Goal: Task Accomplishment & Management: Manage account settings

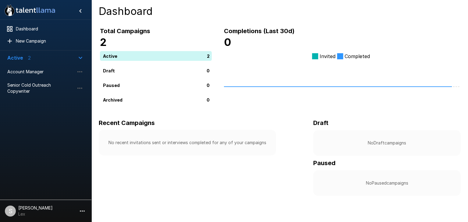
click at [79, 210] on icon "button" at bounding box center [82, 211] width 7 height 7
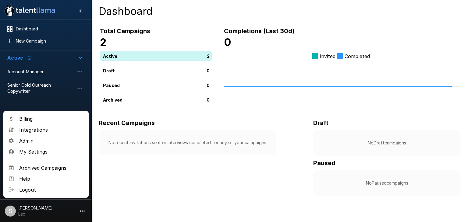
click at [28, 142] on span "Admin" at bounding box center [51, 140] width 65 height 7
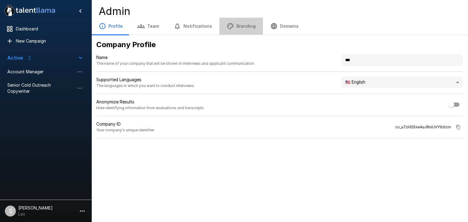
click at [235, 23] on button "Branding" at bounding box center [241, 26] width 44 height 17
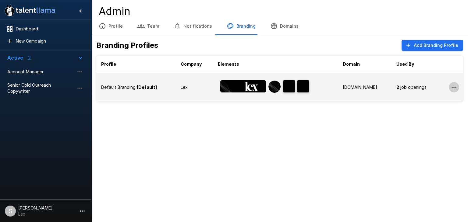
click at [455, 86] on icon "button" at bounding box center [453, 87] width 7 height 7
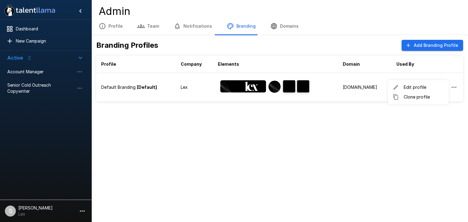
click at [406, 121] on div at bounding box center [234, 111] width 468 height 222
click at [419, 44] on button "Add Branding Profile" at bounding box center [431, 45] width 61 height 11
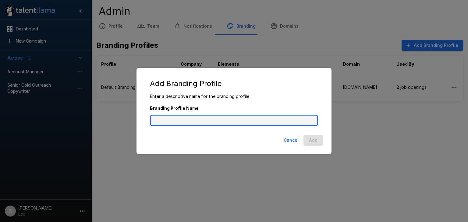
click at [189, 122] on input "Branding Profile Name" at bounding box center [234, 121] width 168 height 12
type input "**********"
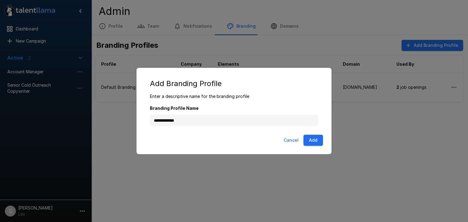
click at [289, 140] on button "Cancel" at bounding box center [291, 140] width 20 height 11
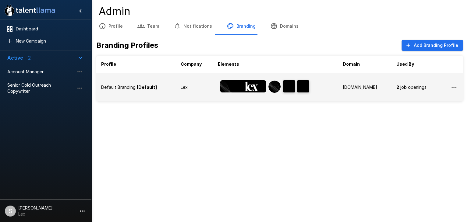
click at [451, 87] on icon "button" at bounding box center [453, 87] width 7 height 7
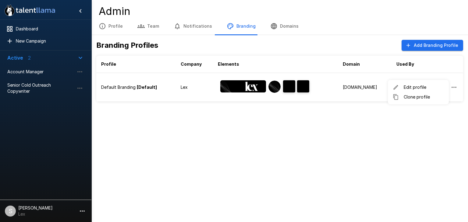
click at [258, 121] on div at bounding box center [234, 111] width 468 height 222
click at [109, 23] on button "Profile" at bounding box center [110, 26] width 39 height 17
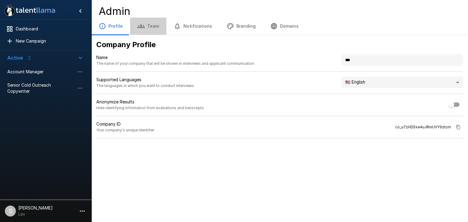
click at [138, 26] on icon "button" at bounding box center [140, 26] width 7 height 4
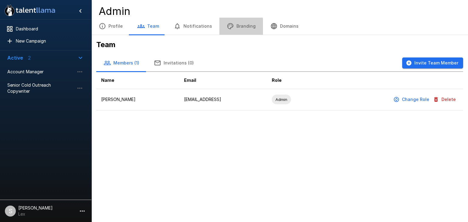
click at [236, 29] on button "Branding" at bounding box center [241, 26] width 44 height 17
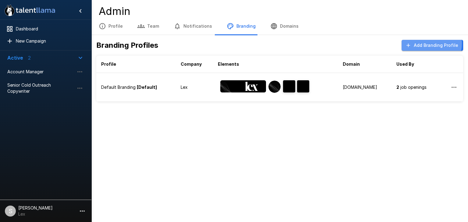
click at [426, 44] on button "Add Branding Profile" at bounding box center [431, 45] width 61 height 11
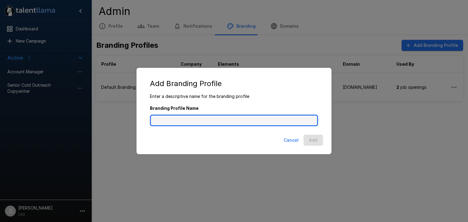
click at [210, 117] on input "Branding Profile Name" at bounding box center [234, 121] width 168 height 12
type input "**********"
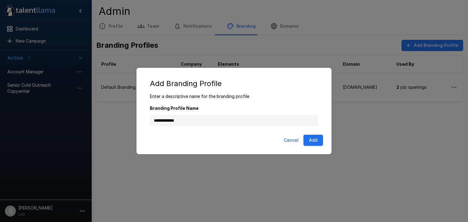
click at [311, 140] on button "Add" at bounding box center [312, 140] width 19 height 11
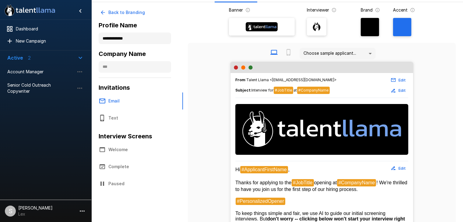
scroll to position [29, 0]
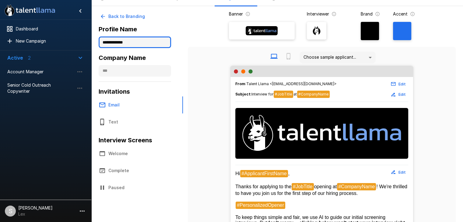
click at [149, 41] on input "**********" at bounding box center [135, 43] width 72 height 12
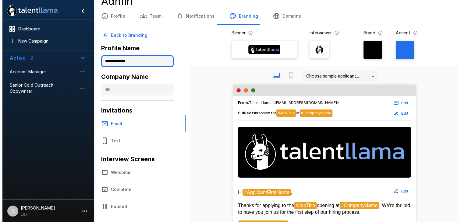
scroll to position [0, 0]
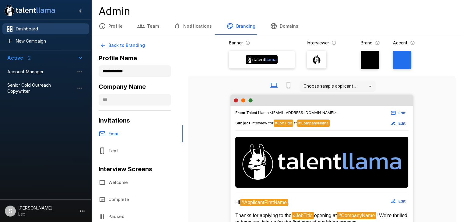
click at [30, 31] on span "Dashboard" at bounding box center [50, 29] width 68 height 6
